Goal: Task Accomplishment & Management: Use online tool/utility

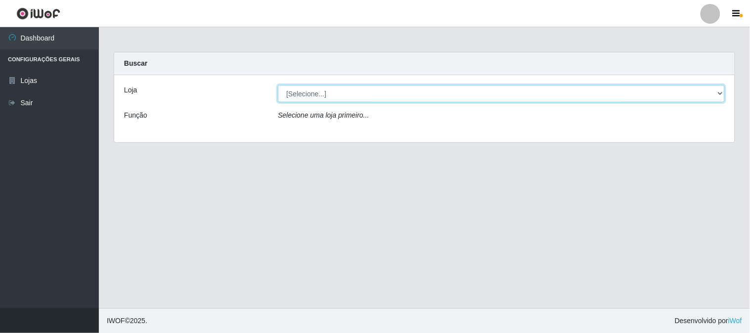
click at [400, 100] on select "[Selecione...] Casatudo BR" at bounding box center [501, 93] width 447 height 17
select select "197"
click at [278, 85] on select "[Selecione...] Casatudo BR" at bounding box center [501, 93] width 447 height 17
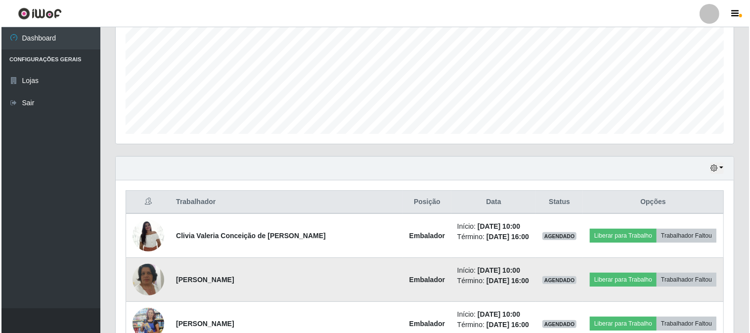
scroll to position [329, 0]
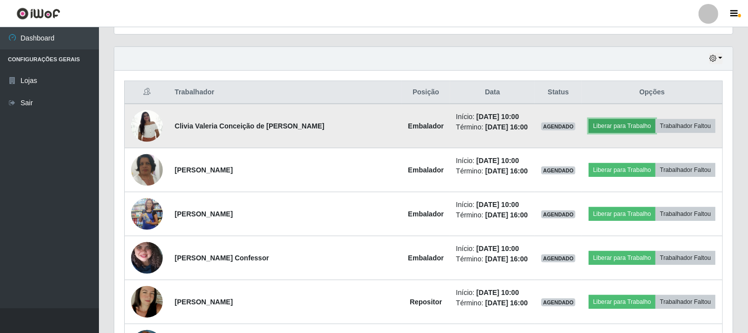
click at [601, 120] on button "Liberar para Trabalho" at bounding box center [621, 126] width 67 height 14
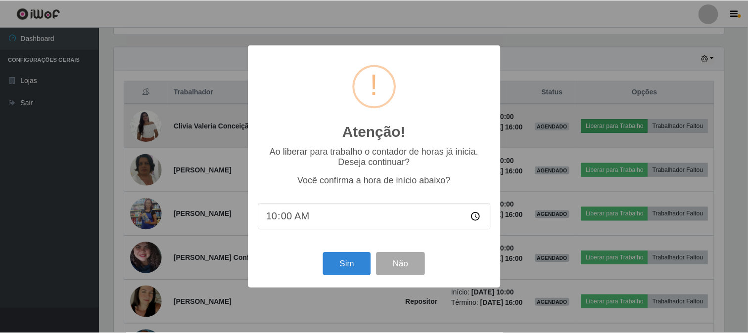
scroll to position [205, 612]
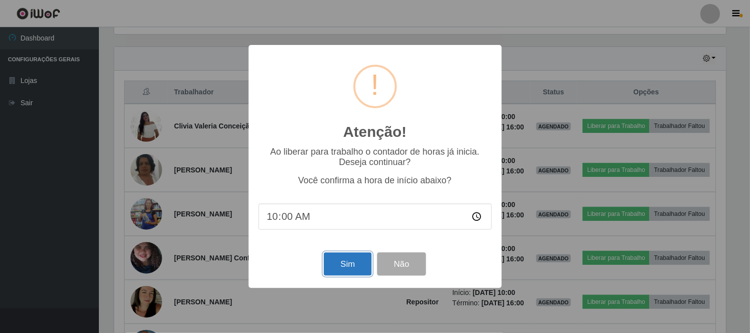
click at [357, 265] on button "Sim" at bounding box center [348, 264] width 48 height 23
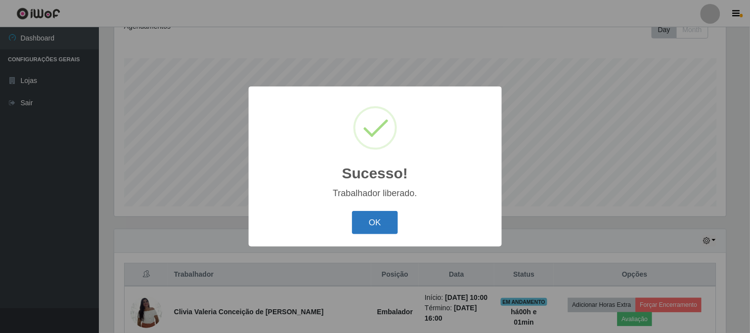
click at [386, 225] on button "OK" at bounding box center [375, 222] width 46 height 23
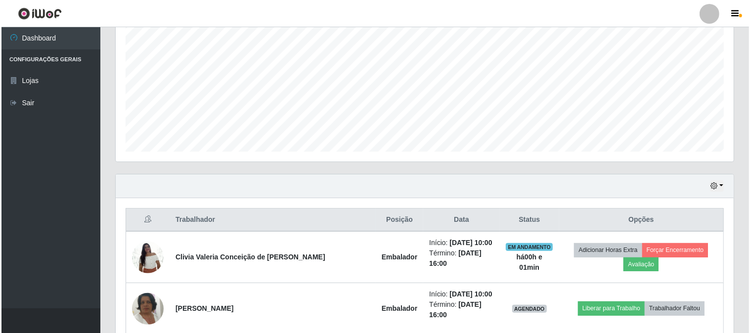
scroll to position [367, 0]
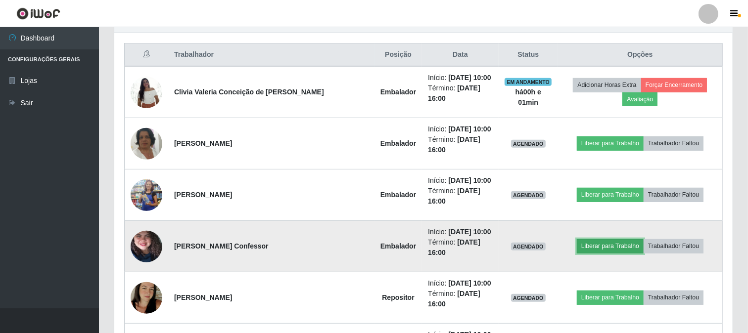
click at [577, 239] on button "Liberar para Trabalho" at bounding box center [610, 246] width 67 height 14
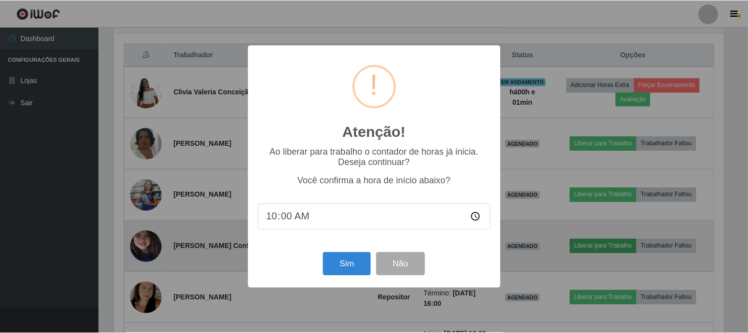
scroll to position [205, 612]
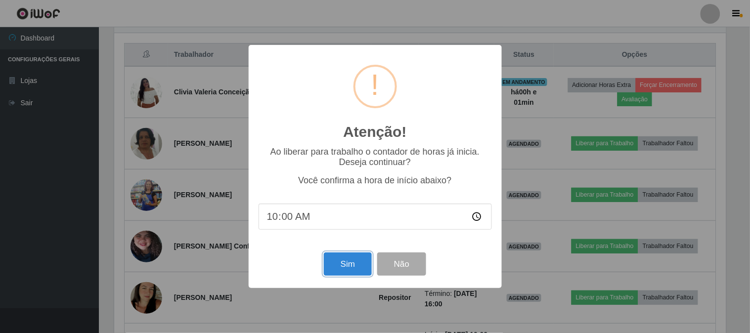
drag, startPoint x: 333, startPoint y: 267, endPoint x: 318, endPoint y: 64, distance: 203.3
click at [334, 267] on button "Sim" at bounding box center [348, 264] width 48 height 23
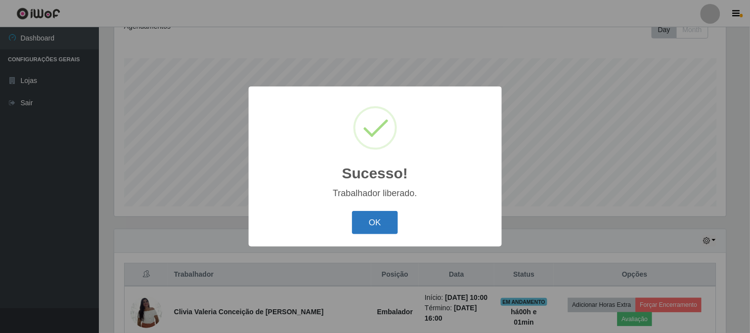
click at [367, 217] on button "OK" at bounding box center [375, 222] width 46 height 23
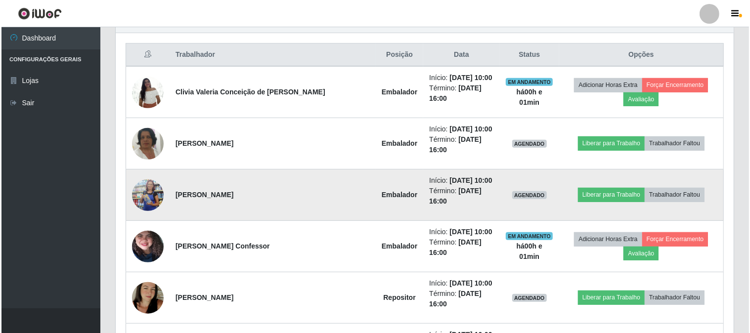
scroll to position [422, 0]
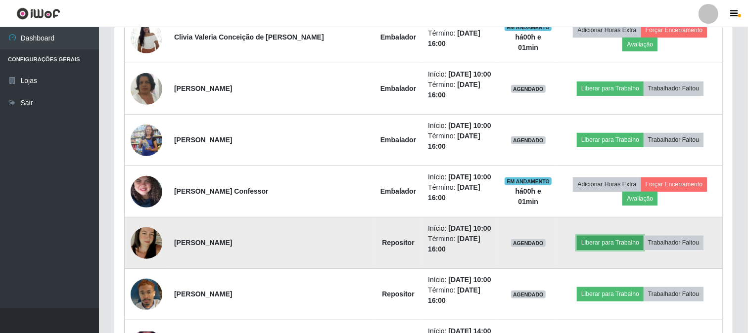
click at [591, 236] on button "Liberar para Trabalho" at bounding box center [610, 243] width 67 height 14
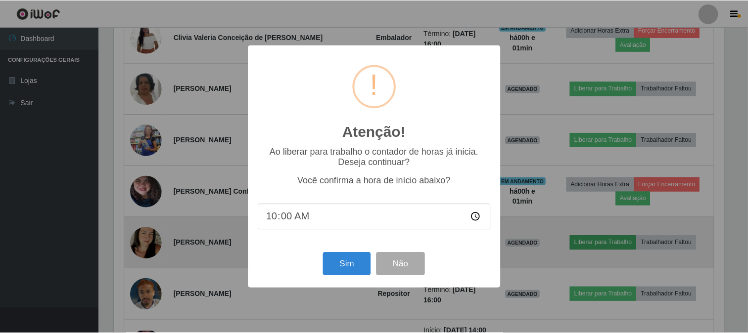
scroll to position [205, 612]
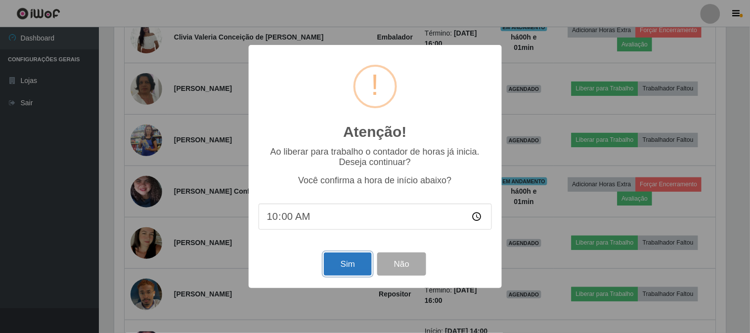
click at [359, 265] on button "Sim" at bounding box center [348, 264] width 48 height 23
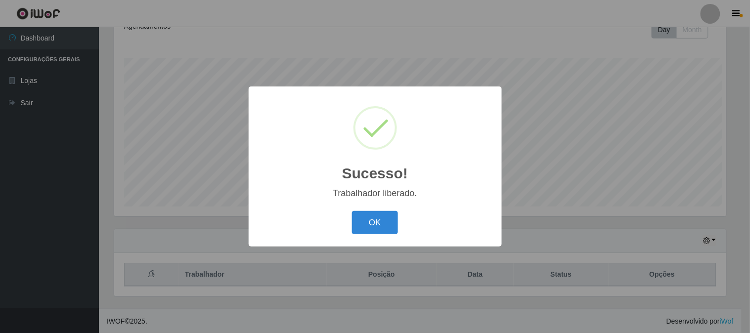
scroll to position [0, 0]
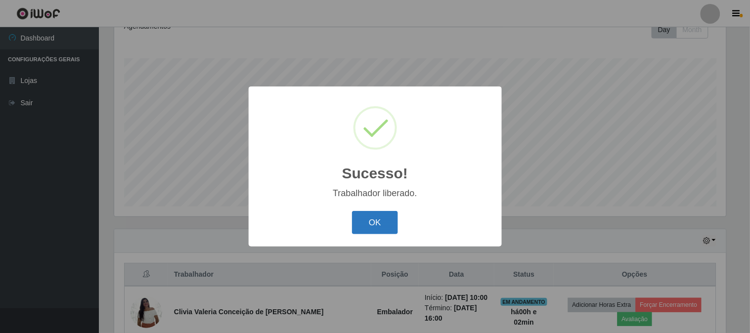
click at [378, 219] on button "OK" at bounding box center [375, 222] width 46 height 23
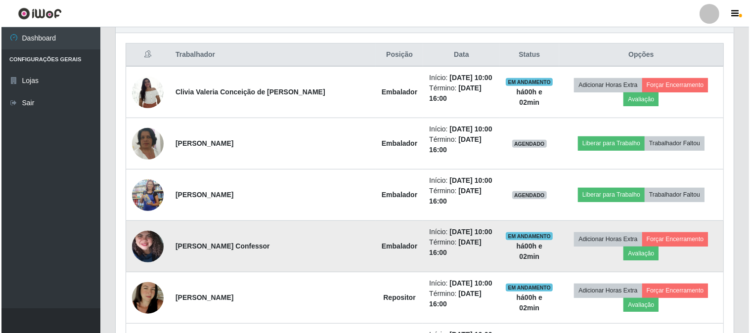
scroll to position [422, 0]
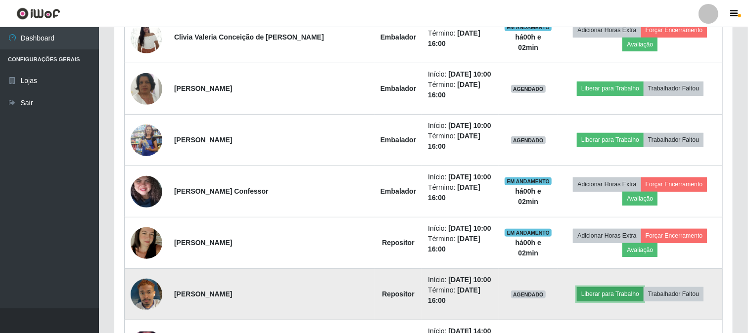
click at [584, 287] on button "Liberar para Trabalho" at bounding box center [610, 294] width 67 height 14
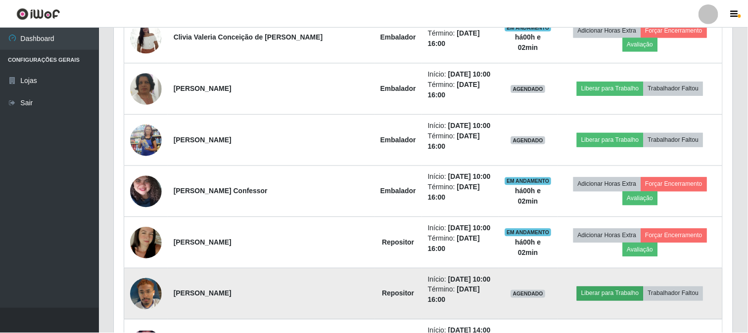
scroll to position [205, 612]
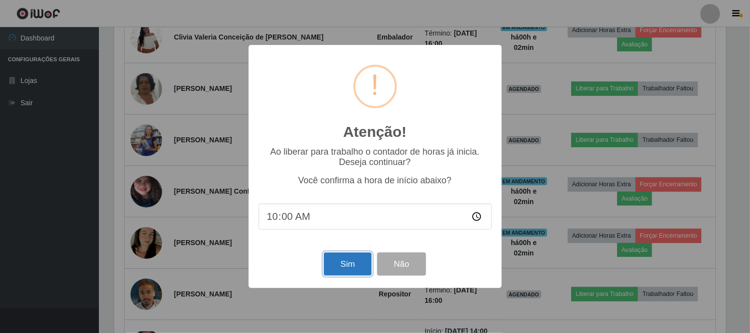
click at [349, 265] on button "Sim" at bounding box center [348, 264] width 48 height 23
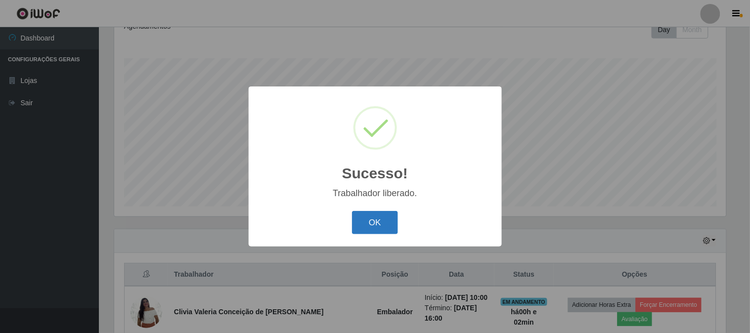
click at [361, 222] on button "OK" at bounding box center [375, 222] width 46 height 23
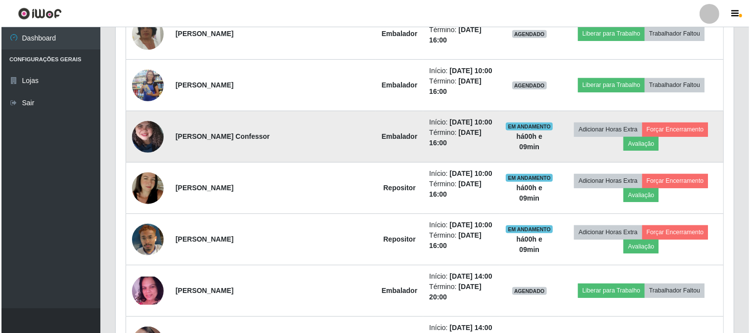
scroll to position [367, 0]
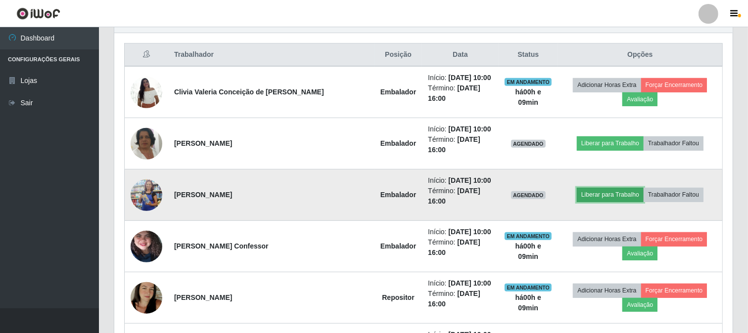
click at [591, 188] on button "Liberar para Trabalho" at bounding box center [610, 195] width 67 height 14
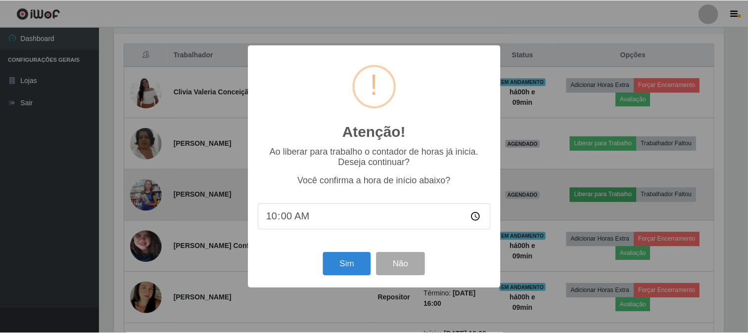
scroll to position [205, 612]
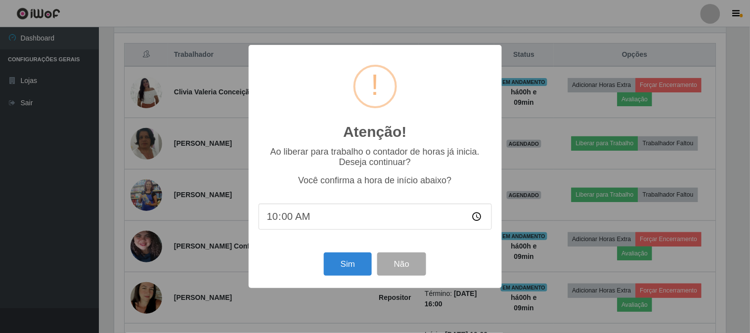
click at [352, 223] on input "10:00" at bounding box center [375, 217] width 233 height 26
type input "09:00"
click at [277, 217] on input "time" at bounding box center [375, 217] width 233 height 26
type input "10:09"
click at [351, 268] on button "Sim" at bounding box center [348, 264] width 48 height 23
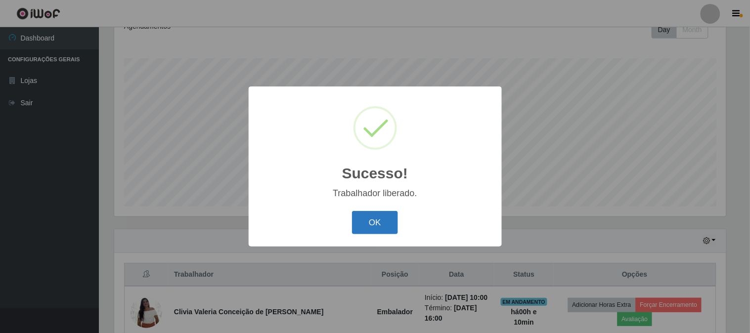
click at [383, 226] on button "OK" at bounding box center [375, 222] width 46 height 23
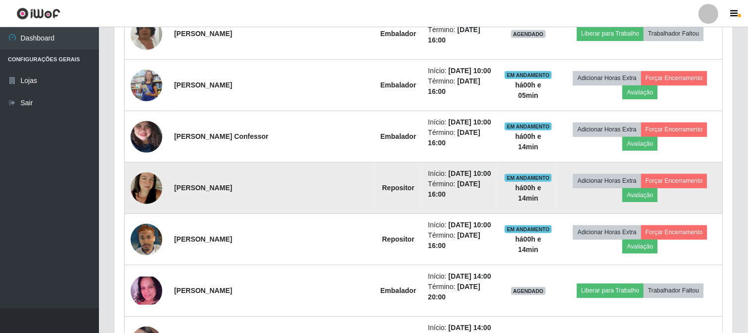
scroll to position [422, 0]
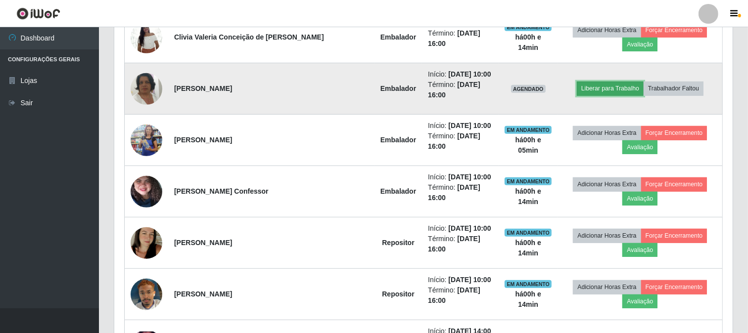
click at [589, 82] on button "Liberar para Trabalho" at bounding box center [610, 89] width 67 height 14
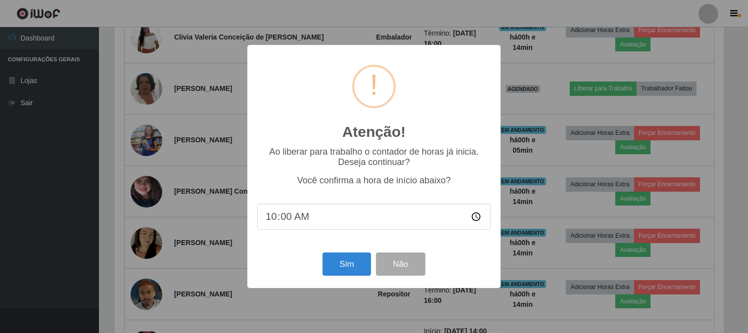
scroll to position [205, 612]
click at [339, 266] on button "Sim" at bounding box center [348, 264] width 48 height 23
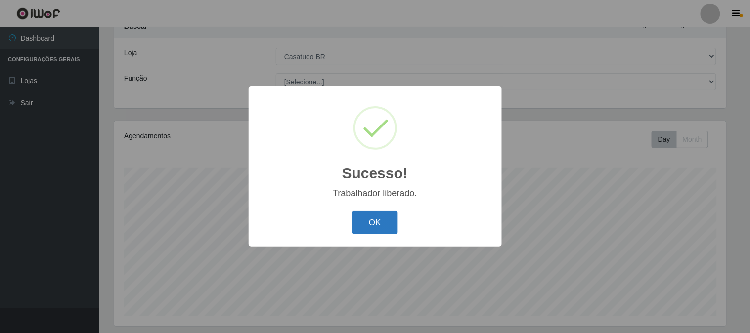
click at [376, 222] on button "OK" at bounding box center [375, 222] width 46 height 23
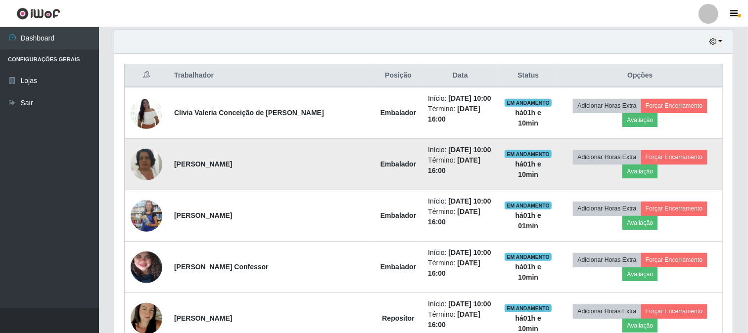
scroll to position [71, 0]
